Goal: Information Seeking & Learning: Learn about a topic

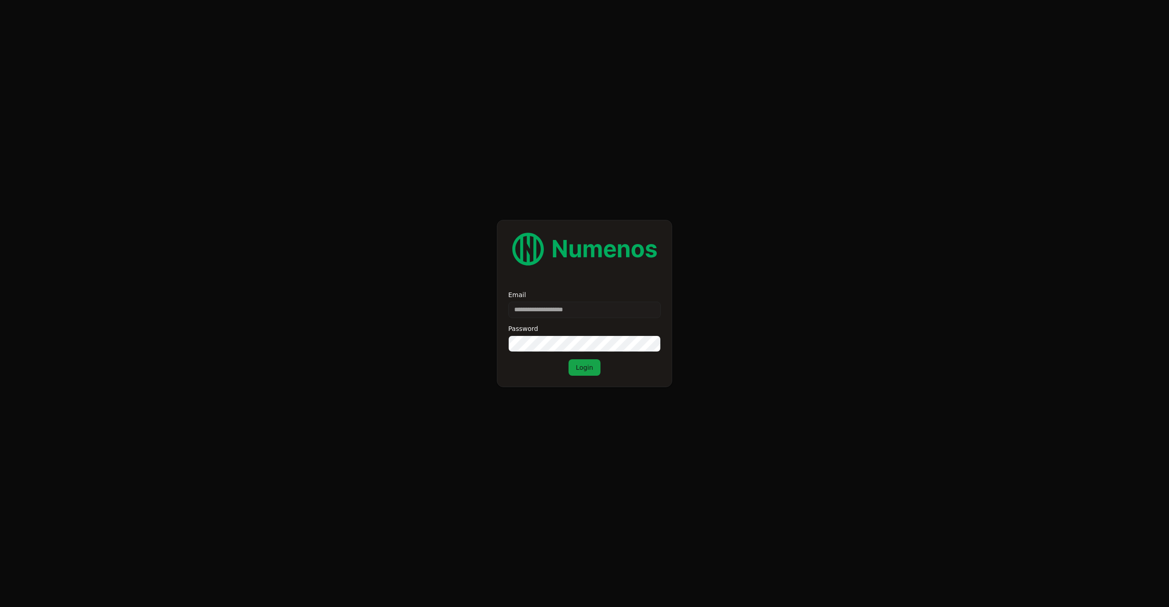
type input "**********"
click at [562, 310] on input "**********" at bounding box center [584, 310] width 153 height 16
click at [564, 312] on input "Email" at bounding box center [584, 310] width 153 height 16
type input "**********"
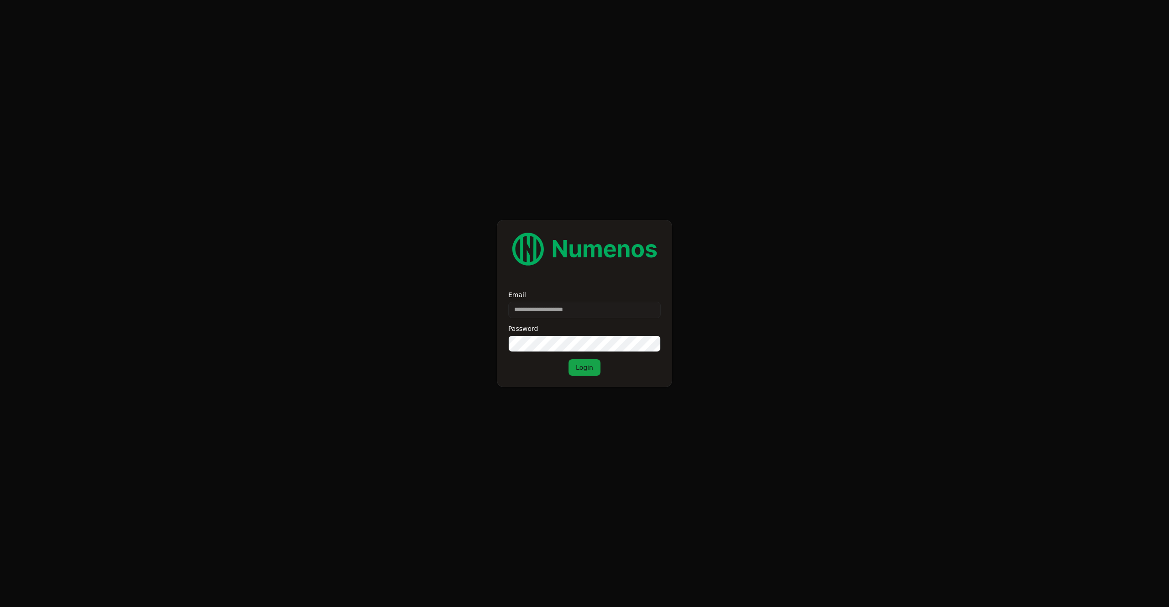
click at [528, 296] on label "Email" at bounding box center [584, 294] width 153 height 6
click at [528, 302] on input "Email" at bounding box center [584, 310] width 153 height 16
click at [534, 306] on input "Email" at bounding box center [584, 310] width 153 height 16
type input "**********"
click at [563, 316] on input "**********" at bounding box center [584, 310] width 153 height 16
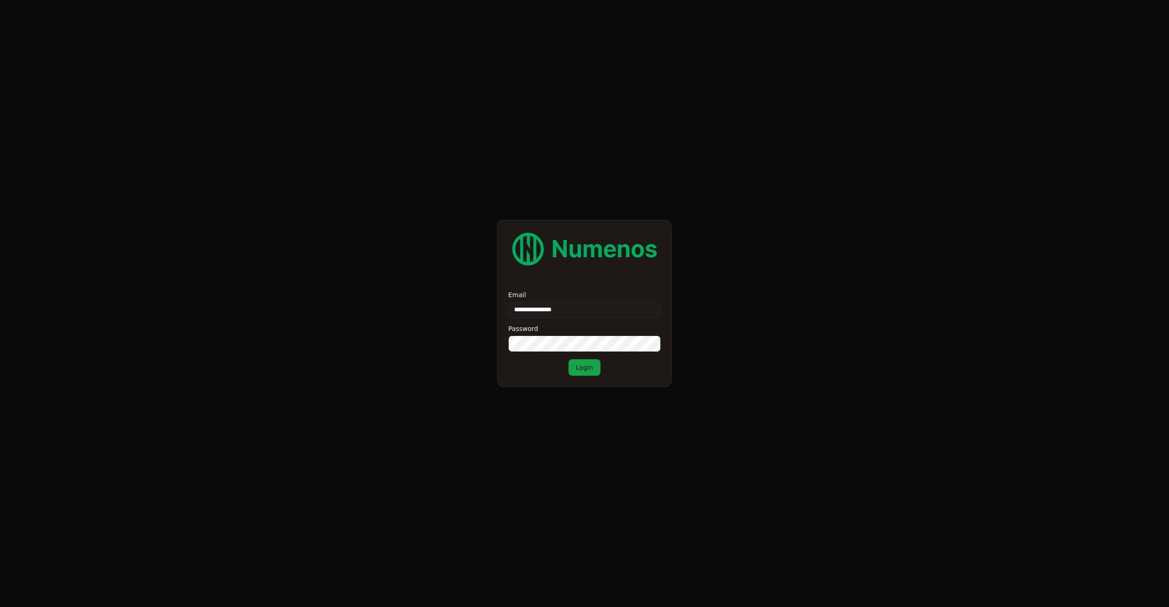
click at [571, 308] on input "**********" at bounding box center [584, 310] width 153 height 16
click at [538, 356] on div "Email Password Login" at bounding box center [584, 333] width 153 height 84
click at [544, 308] on input "Email" at bounding box center [584, 310] width 153 height 16
click at [575, 307] on input "Email" at bounding box center [584, 310] width 153 height 16
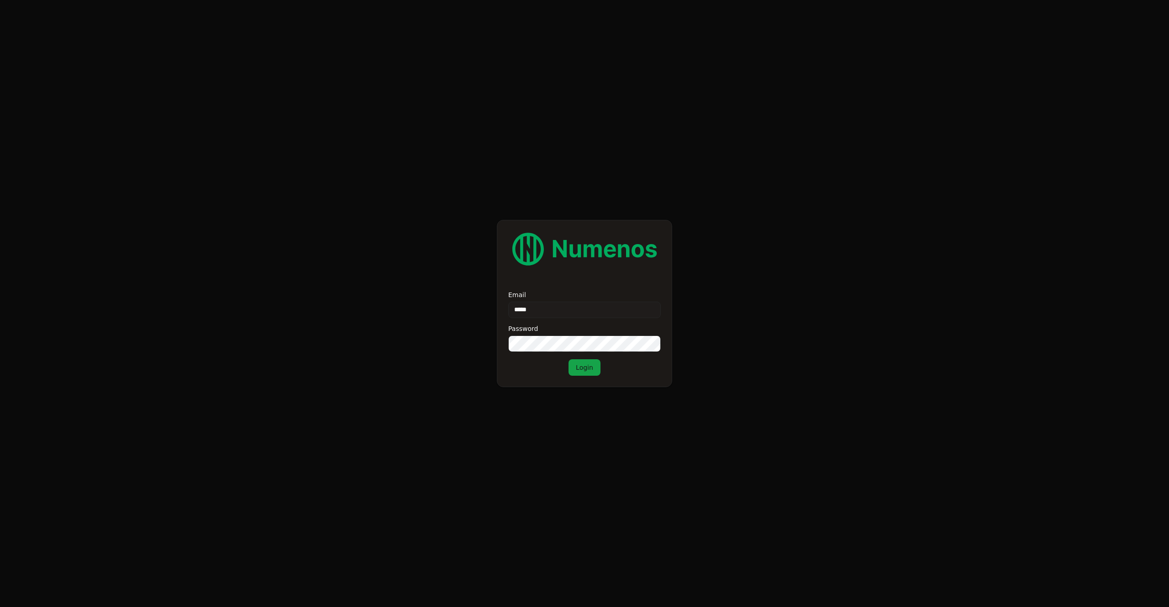
type input "**********"
click at [576, 361] on button "Login" at bounding box center [585, 367] width 32 height 16
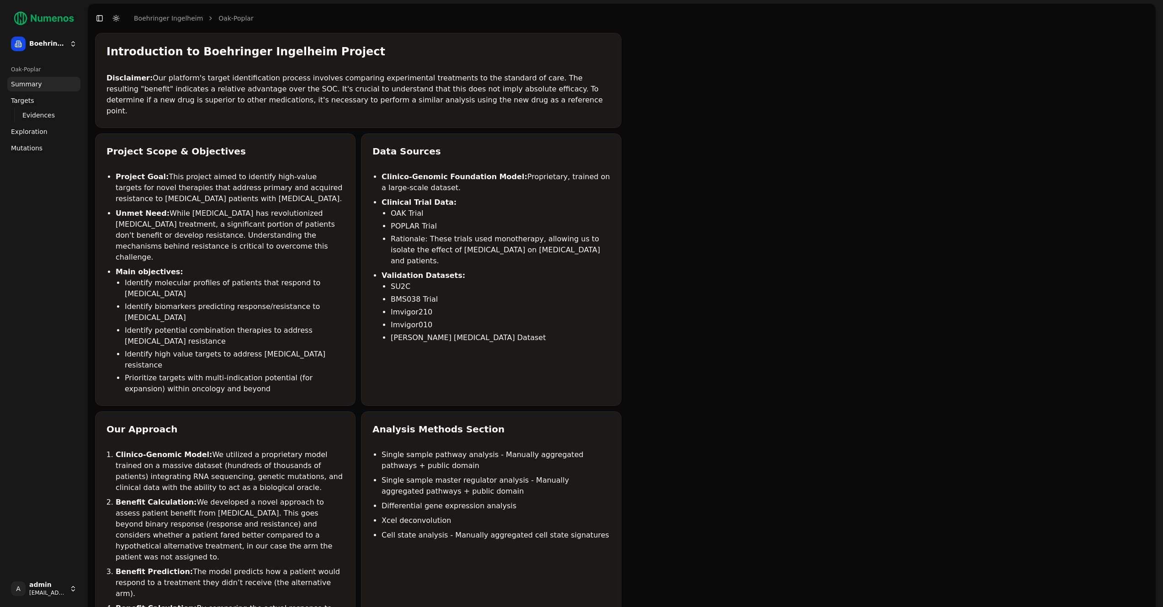
click at [56, 147] on link "Mutations" at bounding box center [43, 148] width 73 height 15
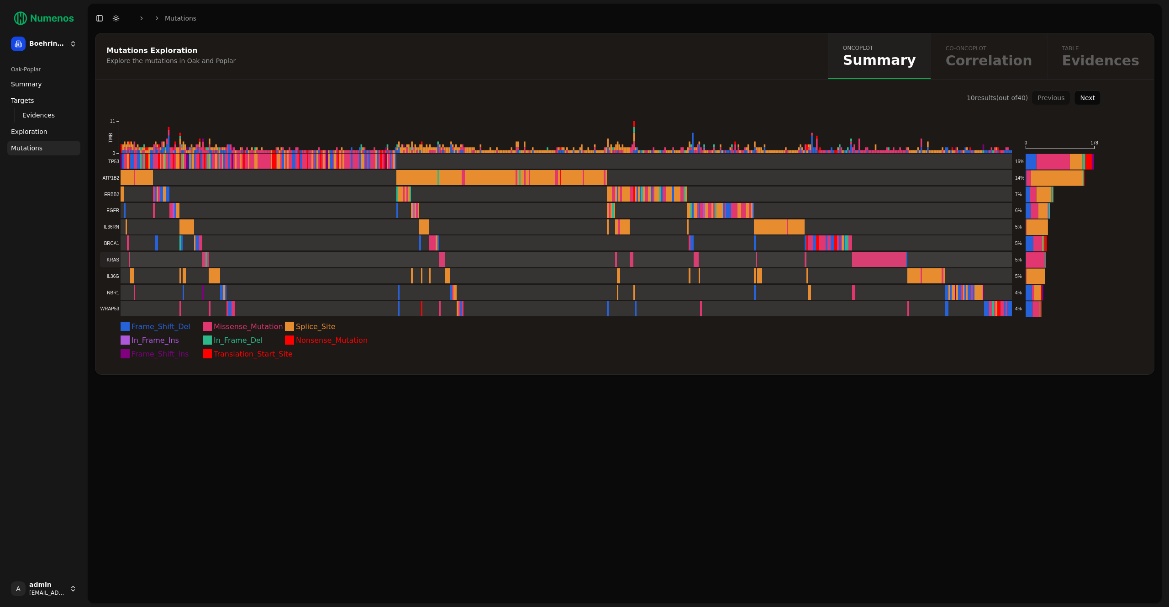
click at [503, 257] on rect at bounding box center [556, 260] width 912 height 16
click at [294, 328] on icon "Frame_Shift_Del Missense_Mutation Splice_Site In_Frame_Ins In_Frame_Del Nonsens…" at bounding box center [598, 239] width 1006 height 269
click at [291, 327] on rect at bounding box center [289, 326] width 9 height 9
click at [291, 326] on rect at bounding box center [289, 326] width 9 height 9
click at [283, 326] on icon "Frame_Shift_Del Missense_Mutation Splice_Site In_Frame_Ins In_Frame_Del Nonsens…" at bounding box center [598, 239] width 1006 height 269
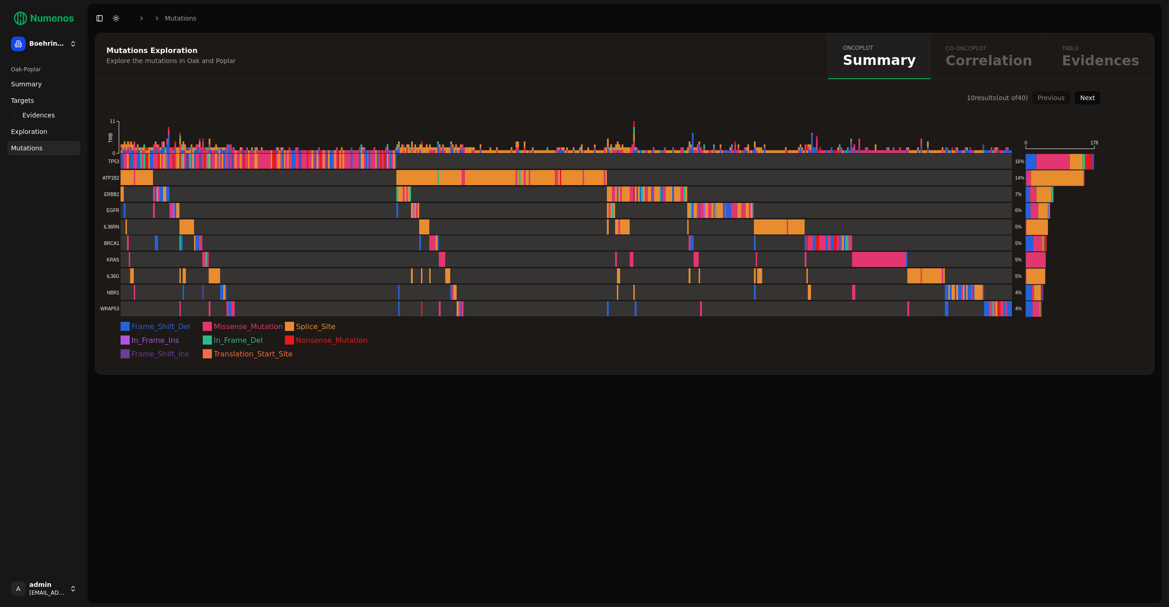
click at [226, 328] on text "Missense_Mutation" at bounding box center [248, 326] width 69 height 9
click at [207, 328] on rect at bounding box center [207, 326] width 9 height 9
click at [223, 324] on text "Missense_Mutation" at bounding box center [248, 326] width 69 height 9
click at [229, 328] on text "Missense_Mutation" at bounding box center [248, 326] width 69 height 9
drag, startPoint x: 161, startPoint y: 327, endPoint x: 151, endPoint y: 327, distance: 10.1
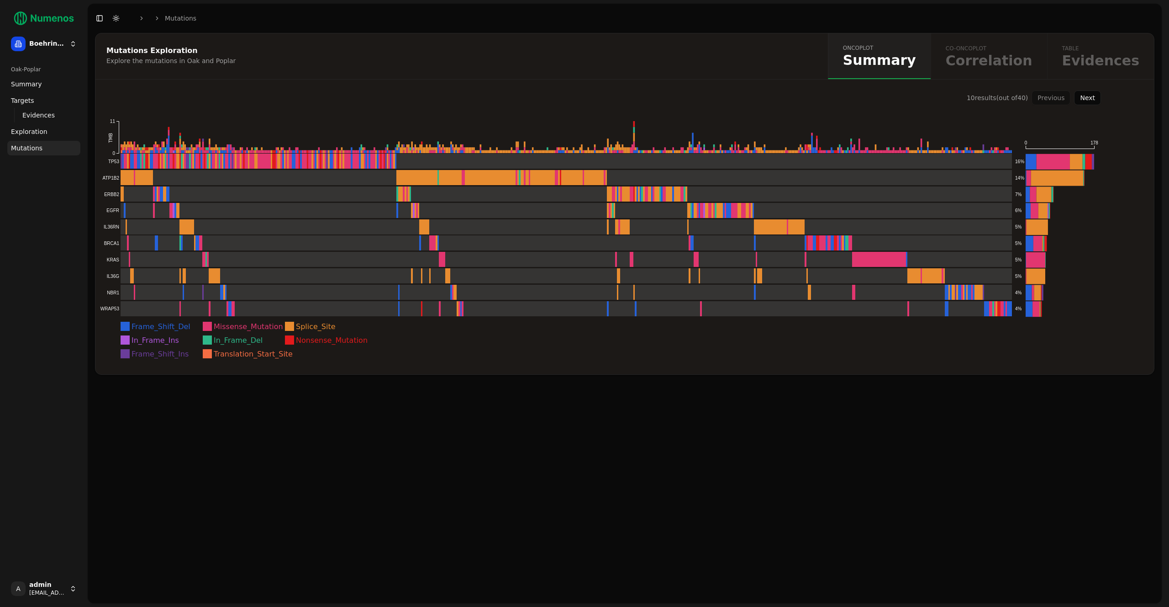
click at [161, 327] on text "Frame_Shift_Del" at bounding box center [161, 326] width 59 height 9
click at [1010, 50] on div "oncoplot Summary co-oncoplot Correlation table Evidences" at bounding box center [991, 56] width 326 height 46
click at [1001, 71] on div "oncoplot Summary co-oncoplot Correlation table Evidences" at bounding box center [991, 56] width 326 height 46
click at [1001, 70] on div "oncoplot Summary co-oncoplot Correlation table Evidences" at bounding box center [991, 56] width 326 height 46
click at [1055, 99] on div "Previous Next" at bounding box center [1066, 97] width 69 height 15
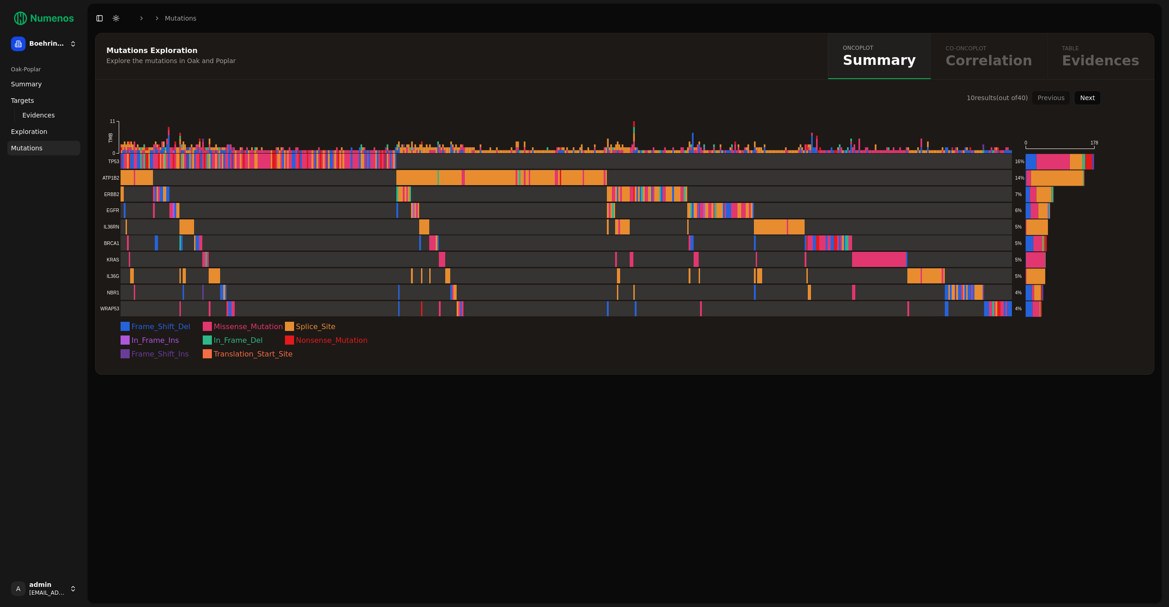
click at [1098, 95] on button "Next" at bounding box center [1087, 97] width 27 height 15
click at [1095, 96] on button "Next" at bounding box center [1087, 97] width 27 height 15
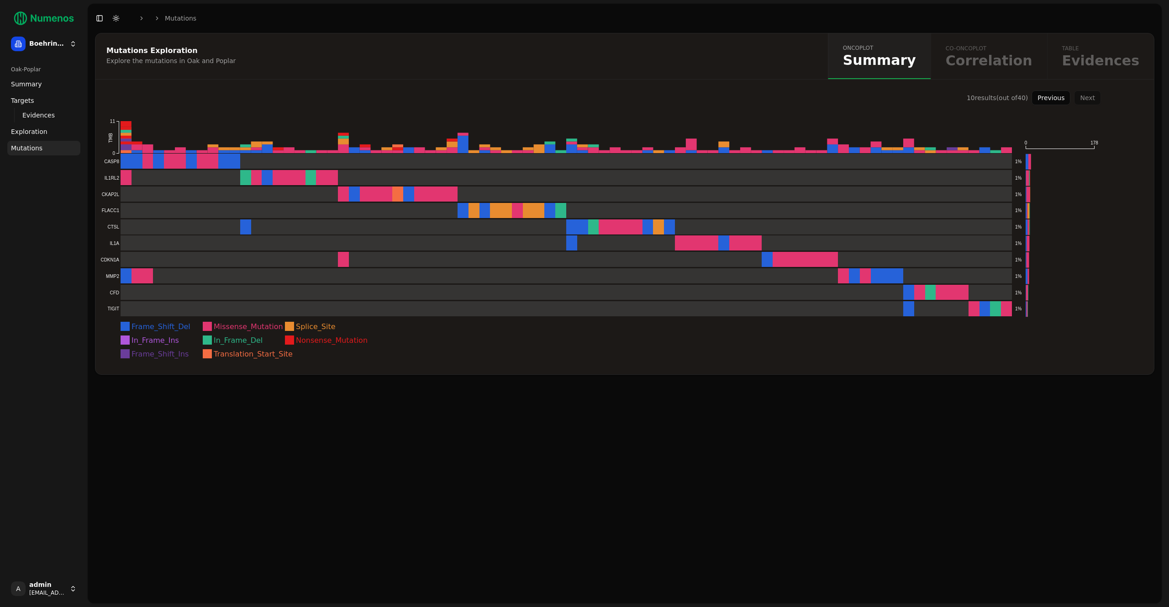
click at [1089, 97] on div "Previous Next" at bounding box center [1066, 97] width 69 height 15
click at [1044, 98] on button "Previous" at bounding box center [1051, 97] width 39 height 15
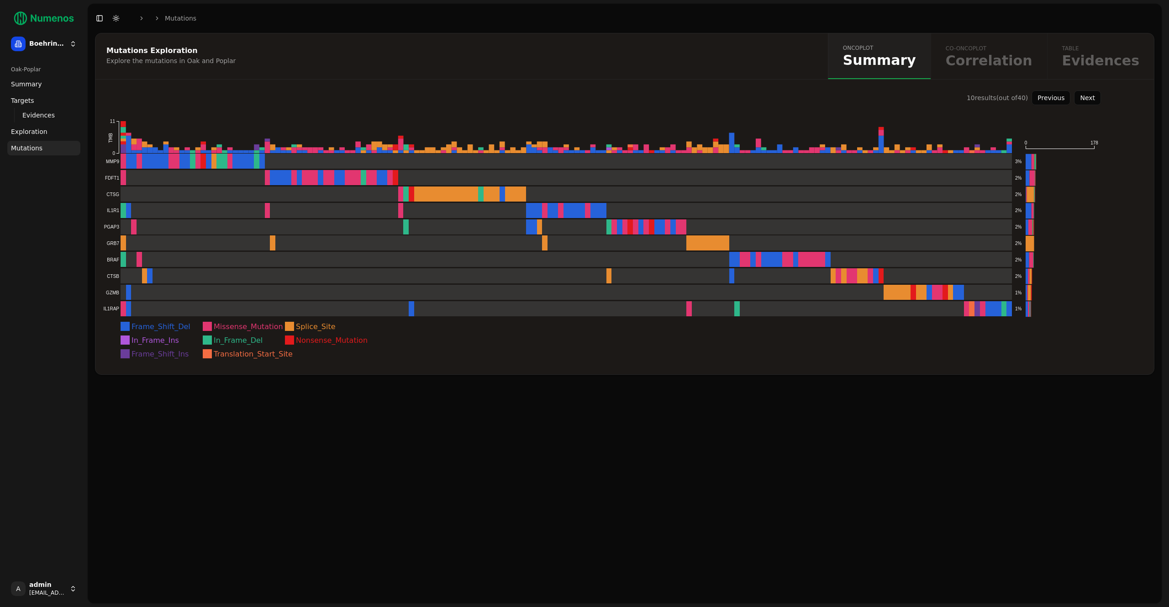
click at [1045, 97] on button "Previous" at bounding box center [1051, 97] width 39 height 15
